Goal: Information Seeking & Learning: Learn about a topic

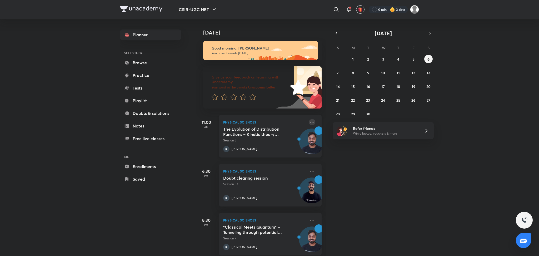
click at [310, 122] on icon at bounding box center [312, 122] width 4 height 1
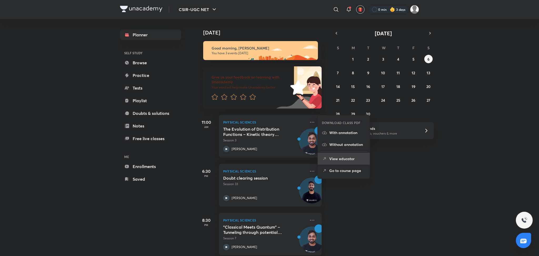
click at [354, 158] on p "View educator" at bounding box center [347, 159] width 36 height 6
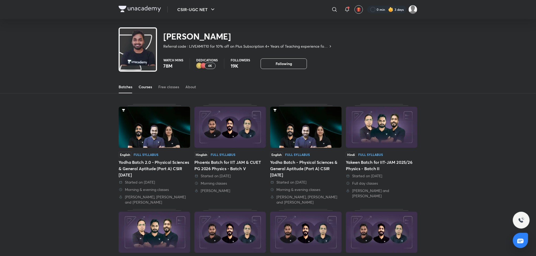
click at [152, 87] on div "Courses" at bounding box center [145, 86] width 13 height 5
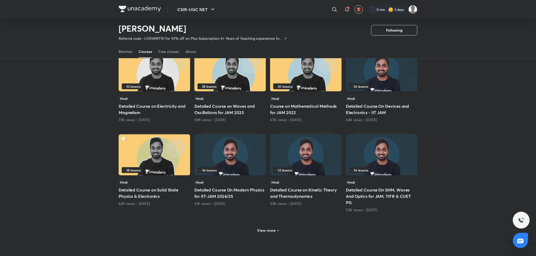
scroll to position [140, 0]
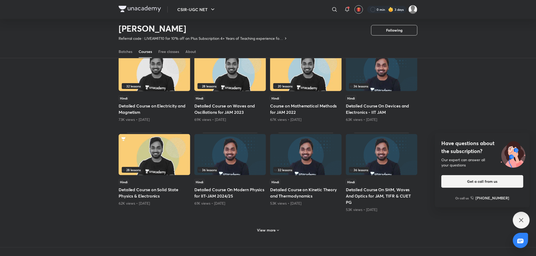
click at [256, 222] on div "33 lessons Hindi Detailed Course on Mathematical Methods 123K views • [DATE] 32…" at bounding box center [268, 106] width 299 height 282
click at [262, 228] on h6 "View more" at bounding box center [266, 229] width 19 height 5
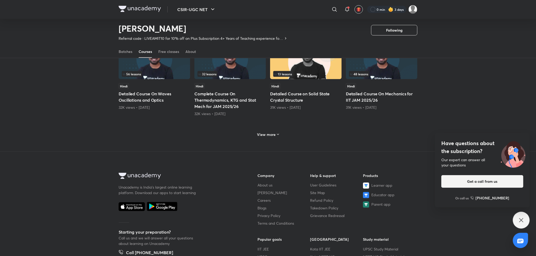
scroll to position [494, 0]
click at [270, 132] on h6 "View more" at bounding box center [266, 134] width 19 height 5
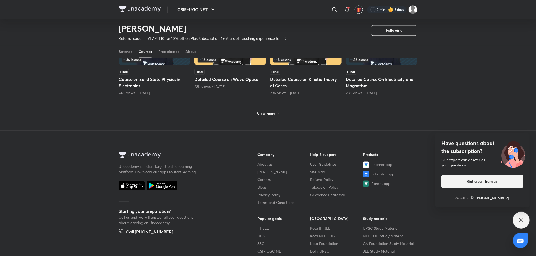
scroll to position [766, 0]
click at [273, 115] on h6 "View more" at bounding box center [266, 112] width 19 height 5
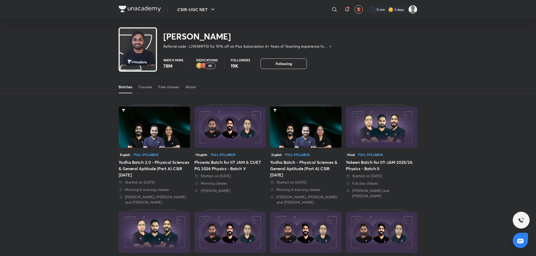
click at [164, 166] on div "Yodha Batch 2.0 - Physical Sciences & General Aptitude (Part A) CSIR [DATE]" at bounding box center [155, 168] width 72 height 19
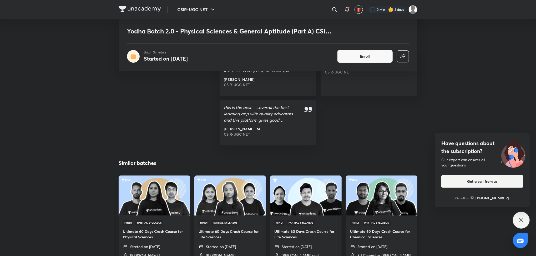
scroll to position [716, 0]
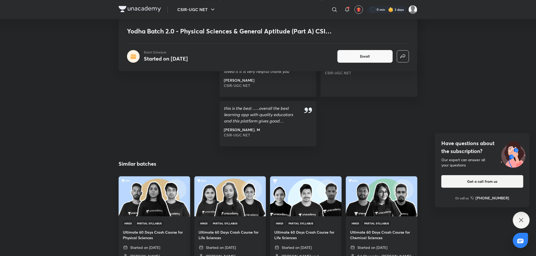
click at [518, 218] on div "Have questions about the subscription? Our expert can answer all your questions…" at bounding box center [521, 220] width 17 height 17
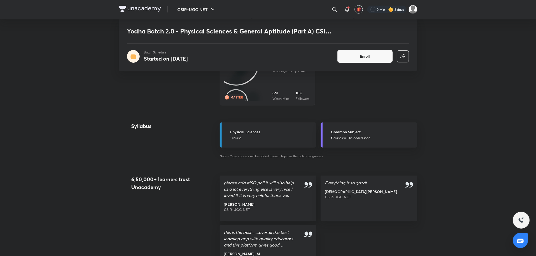
scroll to position [590, 0]
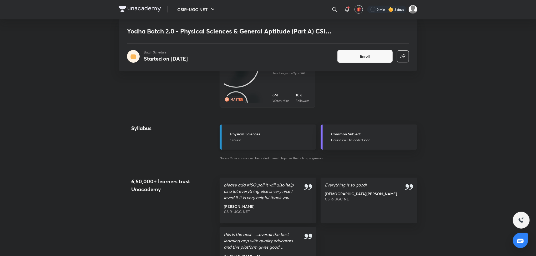
click at [251, 137] on h5 "Physical Sciences" at bounding box center [271, 134] width 83 height 6
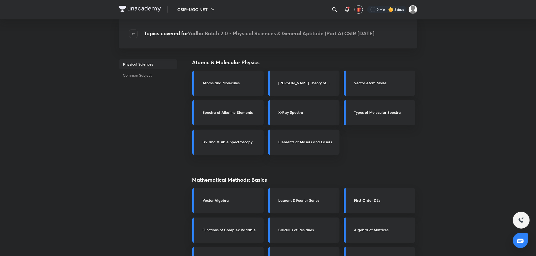
click at [233, 67] on div "Atomic & Molecular Physics Atoms and Molecules [PERSON_NAME] Theory of Hydrogen…" at bounding box center [304, 225] width 225 height 335
click at [239, 63] on h4 "Atomic & Molecular Physics" at bounding box center [291, 62] width 198 height 8
click at [173, 88] on div "Physical Sciences Common Subject" at bounding box center [148, 211] width 59 height 364
click at [228, 90] on div "Atoms and Molecules" at bounding box center [228, 83] width 72 height 25
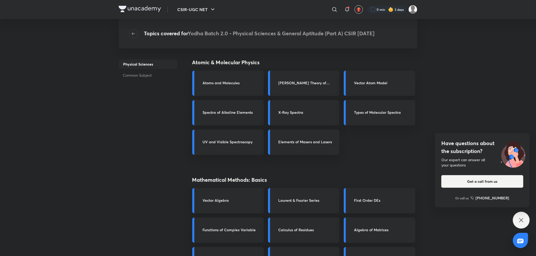
click at [155, 66] on p "Physical Sciences" at bounding box center [148, 64] width 59 height 10
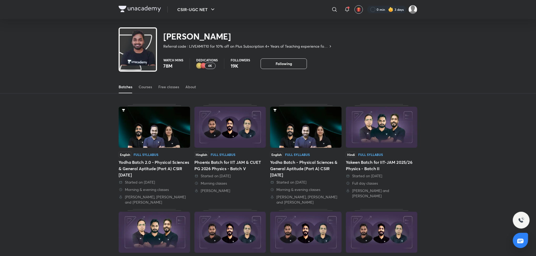
click at [166, 168] on div "Yodha Batch 2.0 - Physical Sciences & General Aptitude (Part A) CSIR [DATE]" at bounding box center [155, 168] width 72 height 19
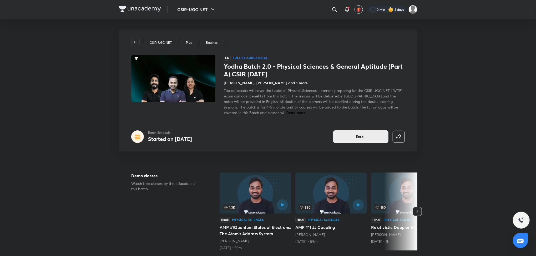
click at [360, 136] on span "Enroll" at bounding box center [361, 136] width 10 height 5
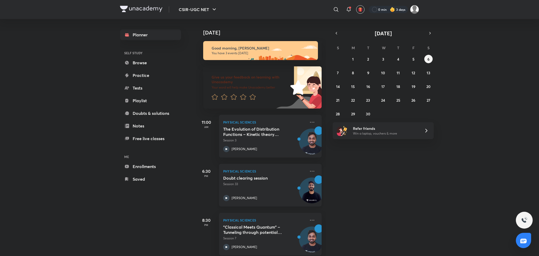
scroll to position [9, 0]
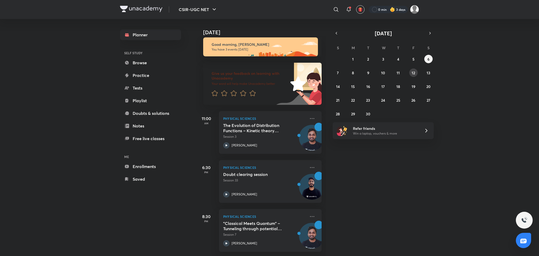
click at [412, 73] on abbr "12" at bounding box center [413, 72] width 3 height 5
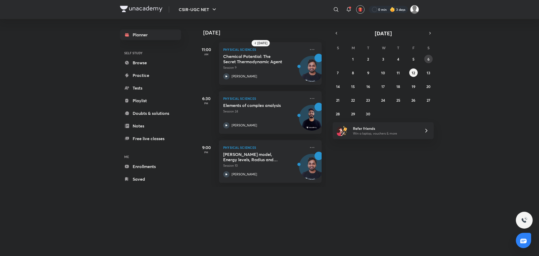
click at [431, 57] on button "6" at bounding box center [428, 59] width 8 height 8
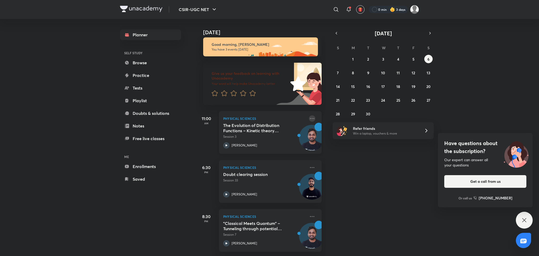
click at [309, 115] on icon at bounding box center [312, 118] width 6 height 6
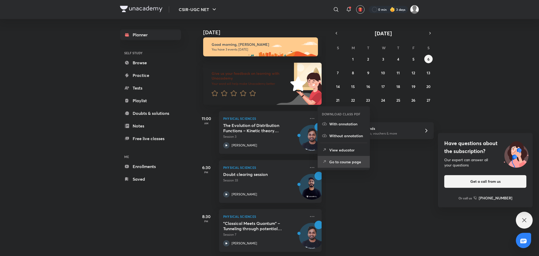
click at [351, 161] on p "Go to course page" at bounding box center [347, 162] width 36 height 6
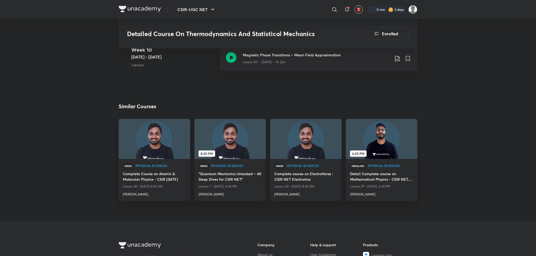
scroll to position [2246, 0]
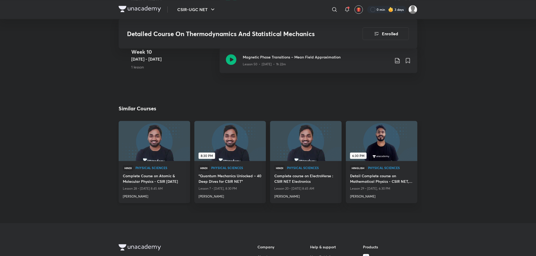
click at [160, 173] on h4 "Complete Course on Atomic & Molecular Physics - CSIR Dec 2025" at bounding box center [154, 179] width 63 height 12
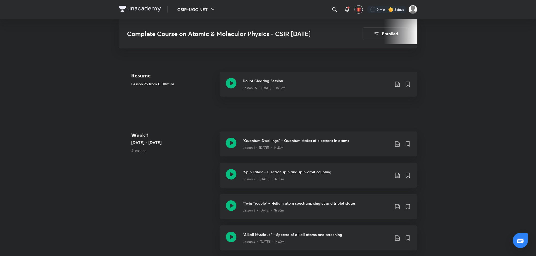
scroll to position [207, 0]
click at [229, 148] on icon at bounding box center [231, 142] width 11 height 11
